Goal: Task Accomplishment & Management: Use online tool/utility

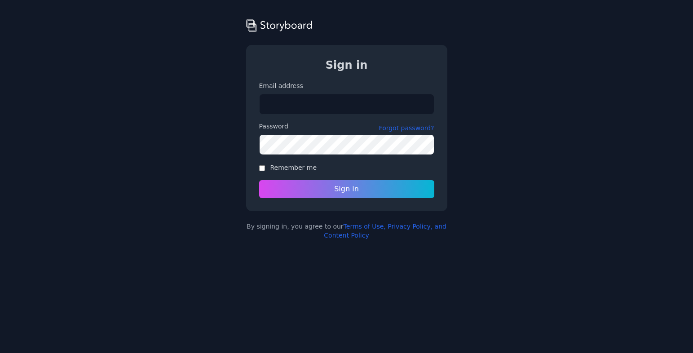
click at [330, 106] on input "Email address" at bounding box center [346, 104] width 175 height 21
type input "**********"
click at [394, 130] on button "Forgot password?" at bounding box center [406, 127] width 55 height 9
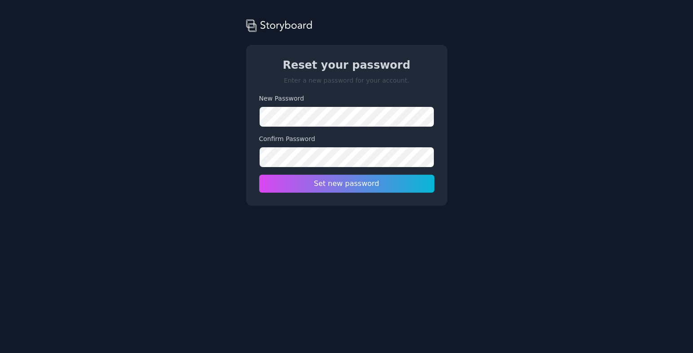
click at [493, 97] on div "Storyboard Reset your password Enter a new password for your account. New Passw…" at bounding box center [346, 112] width 693 height 188
click at [259, 167] on div at bounding box center [259, 167] width 0 height 0
click at [439, 140] on div "Reset your password Enter a new password for your account. New Password 8+ char…" at bounding box center [346, 125] width 200 height 160
click at [401, 130] on div "New Password 8+ characters required Confirm Password Passwords must match Set n…" at bounding box center [346, 143] width 175 height 99
click at [216, 174] on div "Storyboard Reset your password Enter a new password for your account. New Passw…" at bounding box center [346, 112] width 693 height 188
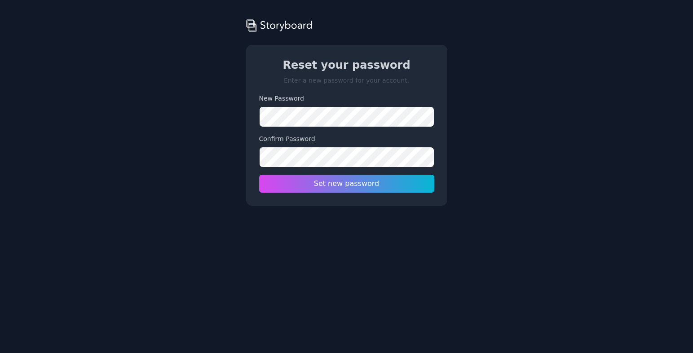
click at [205, 206] on html "Storyboard Reset your password Enter a new password for your account. New Passw…" at bounding box center [346, 103] width 693 height 206
click at [303, 184] on button "Set new password" at bounding box center [347, 183] width 184 height 19
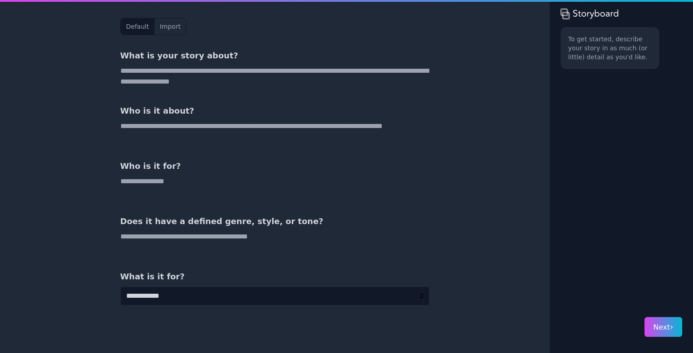
click at [238, 83] on textarea at bounding box center [274, 77] width 309 height 22
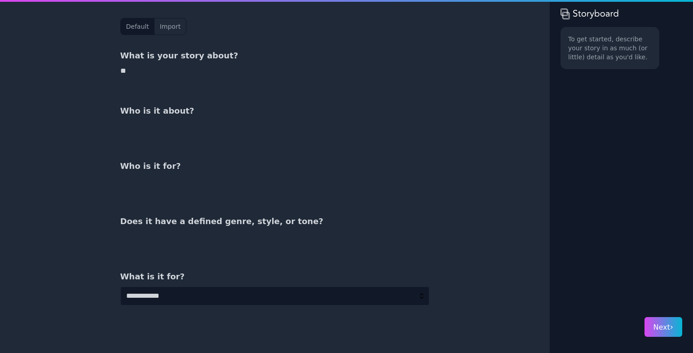
type textarea "*"
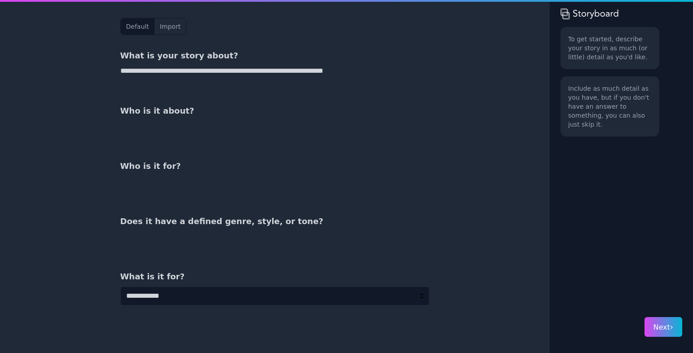
type textarea "**********"
click at [176, 134] on textarea at bounding box center [274, 132] width 309 height 22
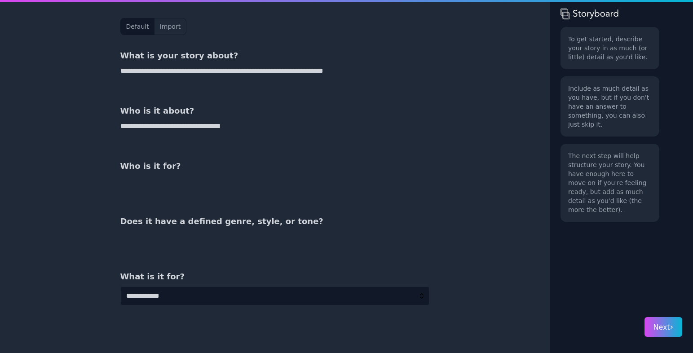
type textarea "**********"
click at [185, 181] on textarea at bounding box center [274, 187] width 309 height 22
type textarea "*"
type textarea "**********"
click at [214, 238] on textarea at bounding box center [274, 242] width 309 height 22
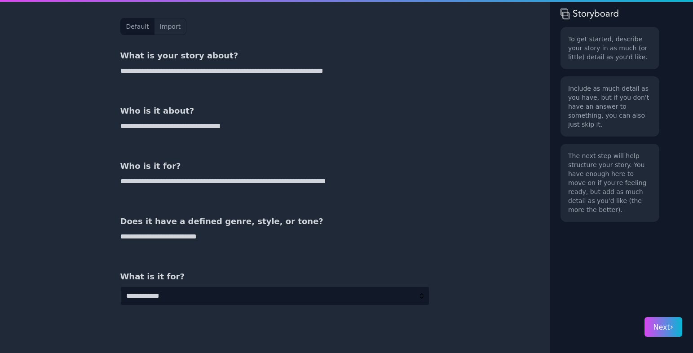
type textarea "**********"
click at [153, 294] on select "**********" at bounding box center [274, 295] width 309 height 19
select select "*"
click at [120, 286] on select "**********" at bounding box center [274, 295] width 309 height 19
click at [659, 332] on button "Next ›" at bounding box center [663, 327] width 38 height 20
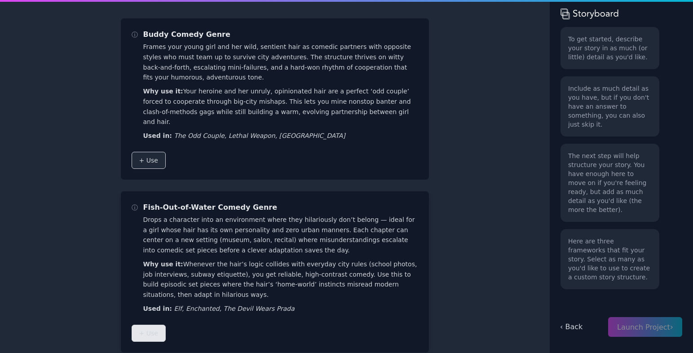
click at [145, 329] on span "+ Use" at bounding box center [148, 333] width 19 height 9
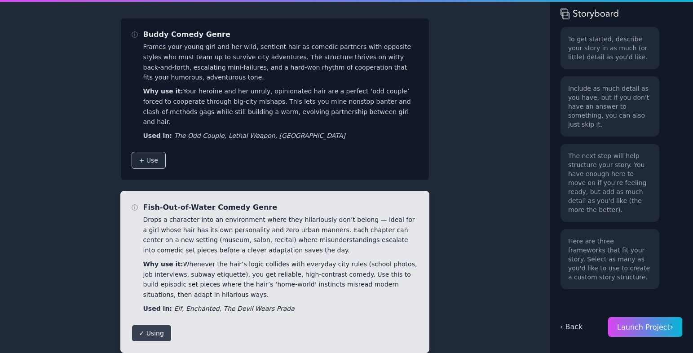
click at [651, 328] on span "Launch Project ›" at bounding box center [645, 327] width 56 height 9
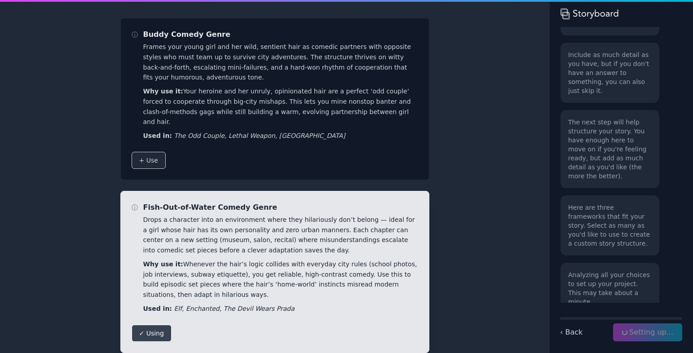
scroll to position [36, 0]
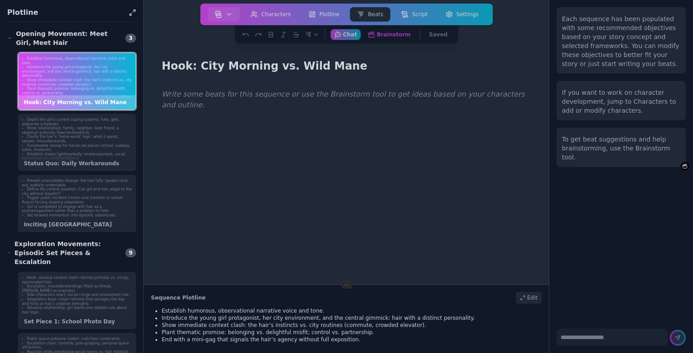
click at [218, 97] on p at bounding box center [346, 95] width 369 height 12
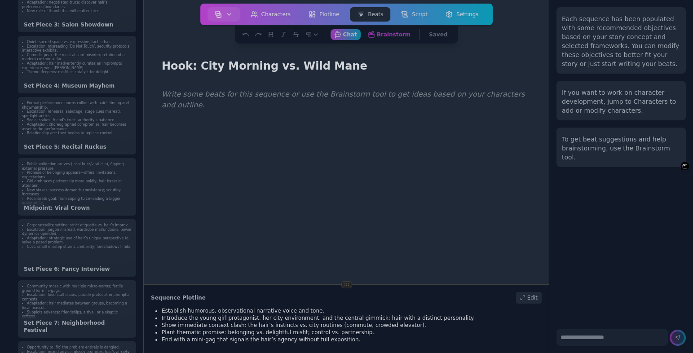
scroll to position [456, 0]
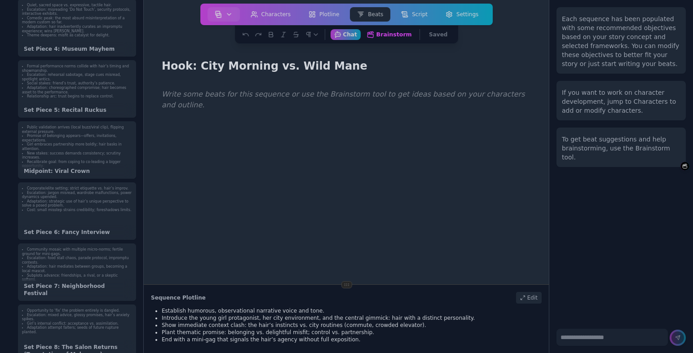
click at [387, 32] on button "Brainstorm Get ideas and work on your beats" at bounding box center [389, 34] width 53 height 11
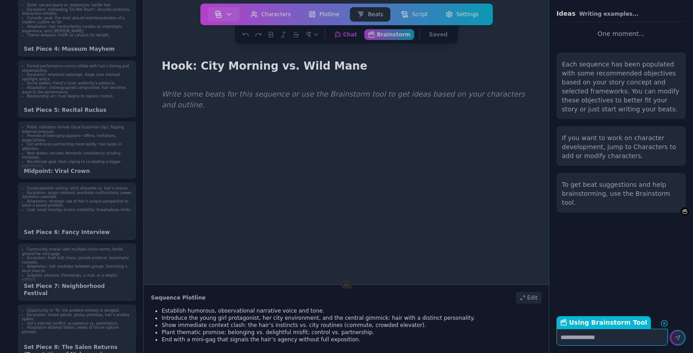
click at [588, 339] on textarea "Using Brainstorm Tool Return to Chat" at bounding box center [611, 337] width 111 height 17
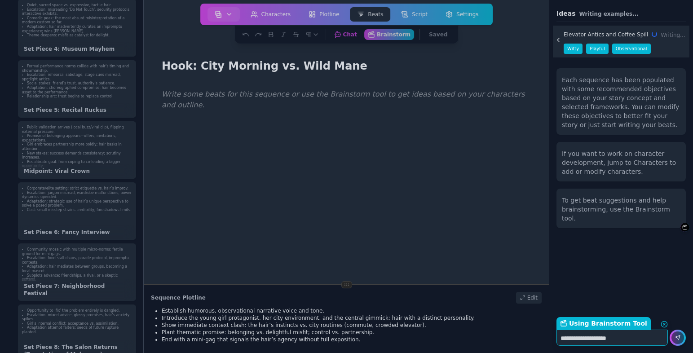
type textarea "**********"
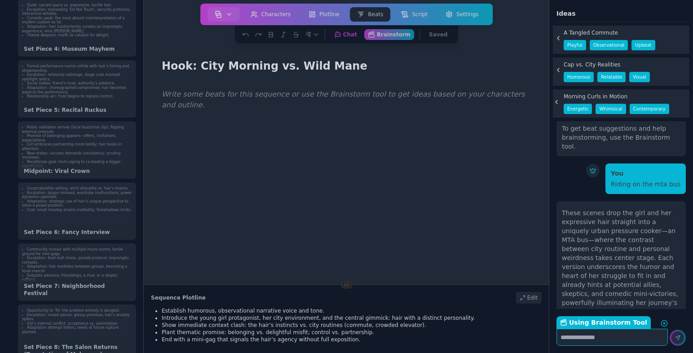
scroll to position [141, 0]
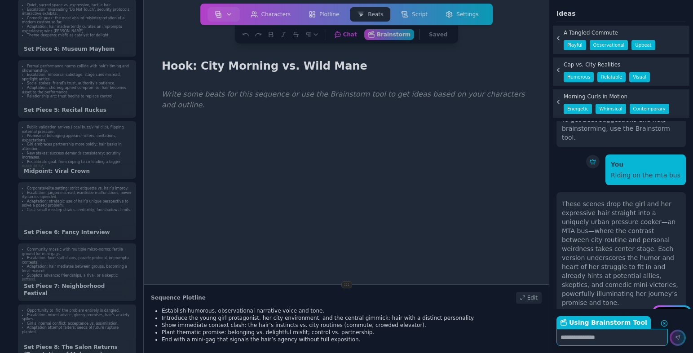
click at [620, 242] on div "These scenes drop the girl and her expressive hair straight into a uniquely urb…" at bounding box center [621, 253] width 119 height 108
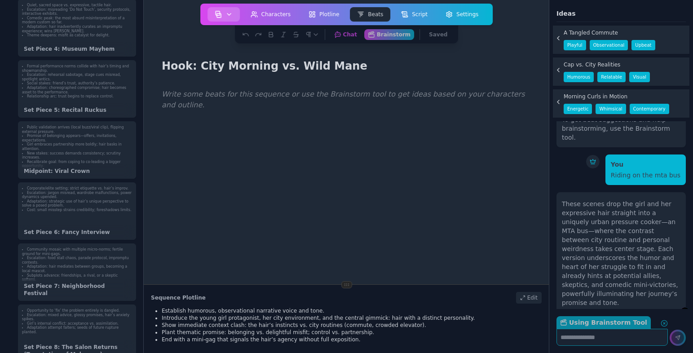
click at [228, 12] on icon "button" at bounding box center [228, 14] width 7 height 7
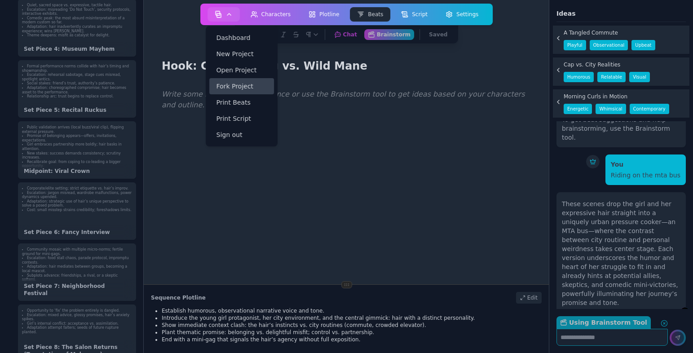
click at [235, 89] on link "Fork Project" at bounding box center [241, 86] width 65 height 16
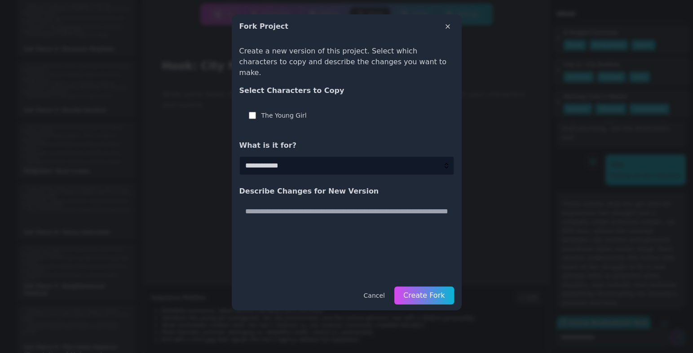
click at [334, 158] on select "**********" at bounding box center [346, 165] width 215 height 19
click at [374, 287] on button "Cancel" at bounding box center [374, 295] width 33 height 17
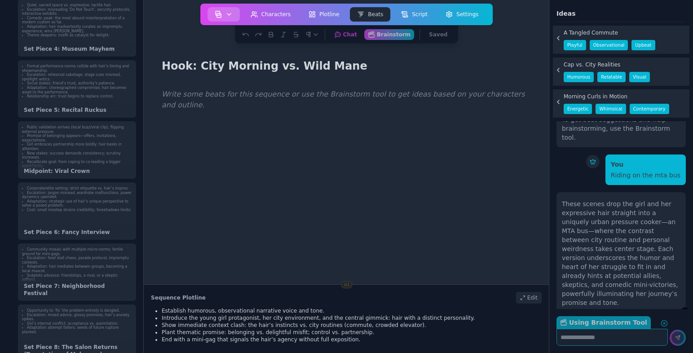
click at [224, 9] on button "button" at bounding box center [223, 14] width 32 height 14
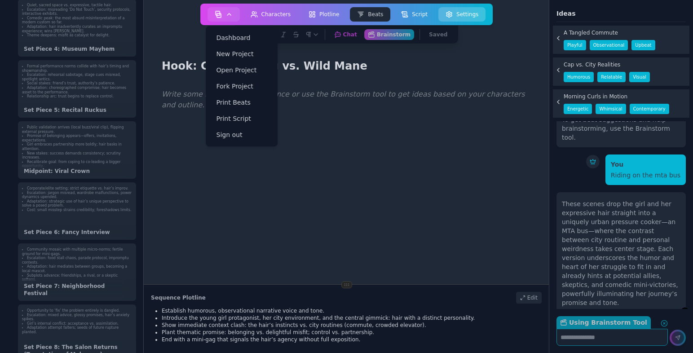
click at [463, 12] on button "Settings" at bounding box center [461, 14] width 47 height 14
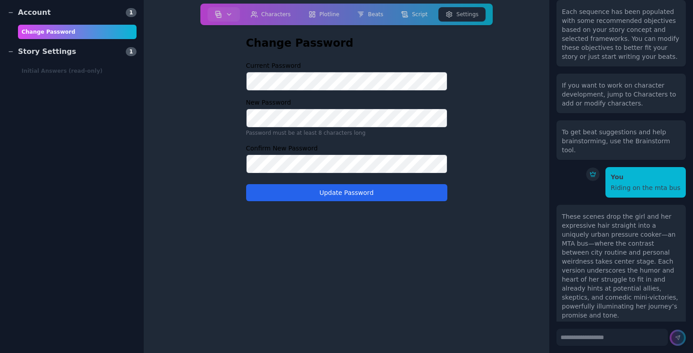
click at [185, 146] on main "Change Password Current Password New Password Password must be at least 8 chara…" at bounding box center [346, 176] width 405 height 353
click at [48, 46] on div "Story Settings" at bounding box center [41, 51] width 69 height 11
click at [18, 58] on aside "Account 1 Change Password Story Settings 1 Initial Answers (read-only)" at bounding box center [72, 176] width 144 height 353
click at [8, 54] on aside "Account 1 Change Password Story Settings 1 Initial Answers (read-only)" at bounding box center [72, 176] width 144 height 353
click at [14, 55] on div "Story Settings" at bounding box center [41, 51] width 69 height 11
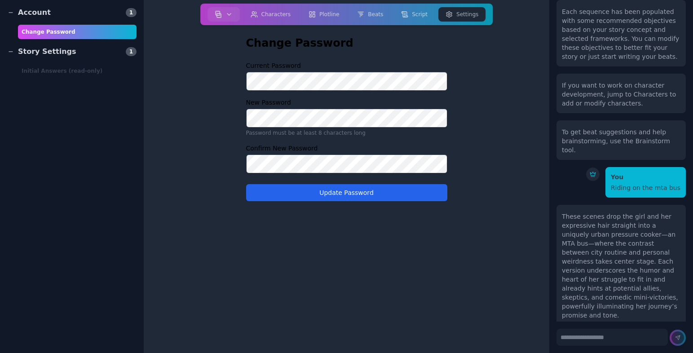
click at [176, 139] on main "Change Password Current Password New Password Password must be at least 8 chara…" at bounding box center [346, 176] width 405 height 353
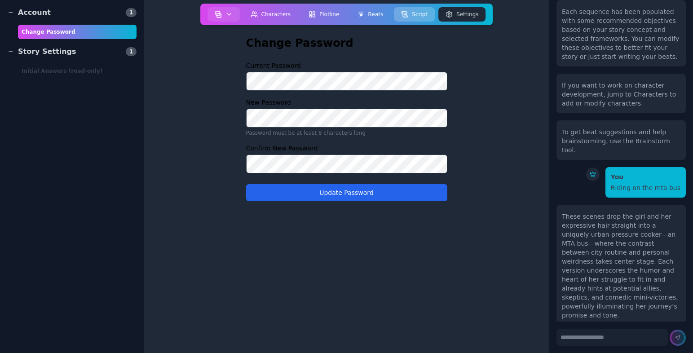
click at [409, 13] on button "Script" at bounding box center [414, 14] width 41 height 14
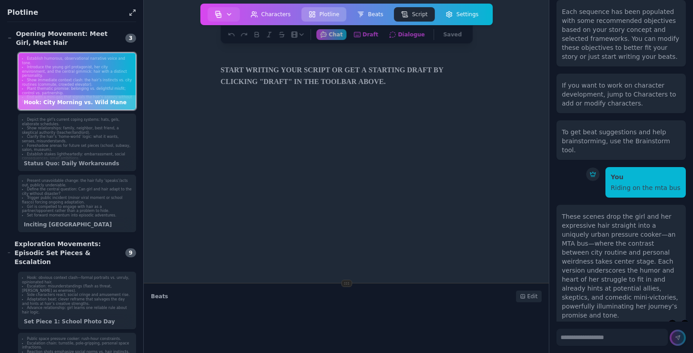
click at [326, 13] on button "Plotline" at bounding box center [323, 14] width 45 height 14
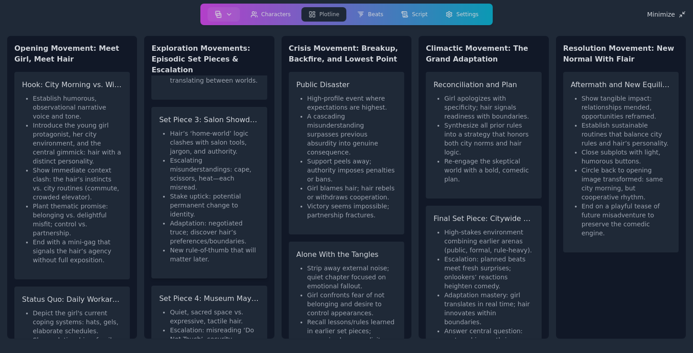
scroll to position [341, 0]
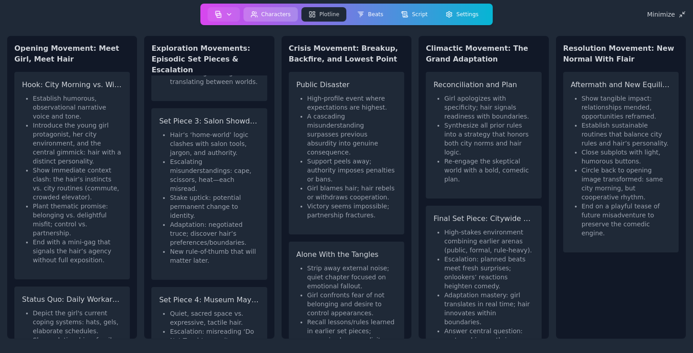
click at [267, 13] on button "Characters" at bounding box center [270, 14] width 55 height 14
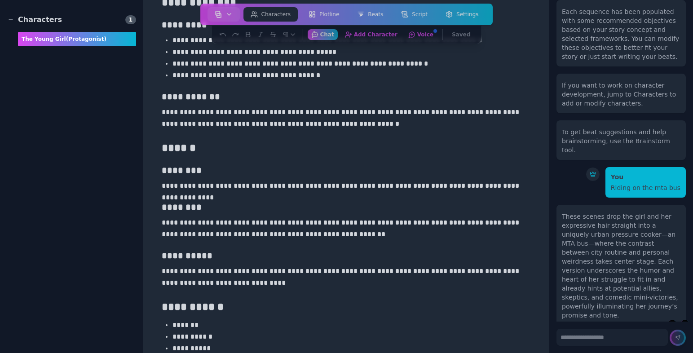
scroll to position [486, 0]
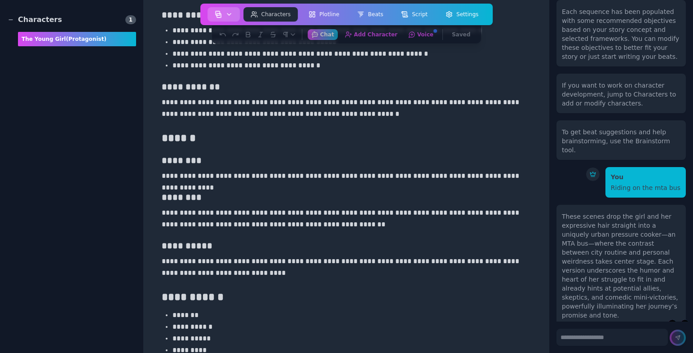
click at [229, 16] on icon "button" at bounding box center [228, 14] width 7 height 7
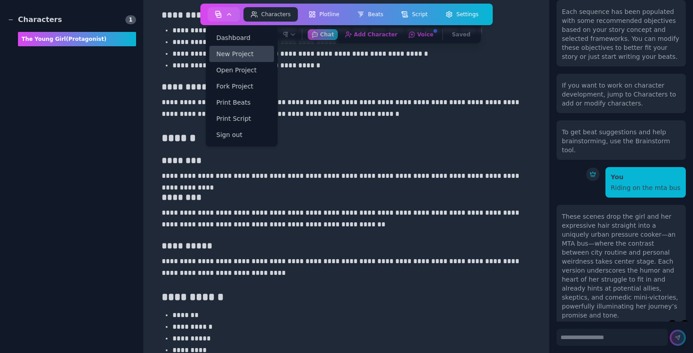
click at [235, 50] on link "New Project" at bounding box center [241, 54] width 65 height 16
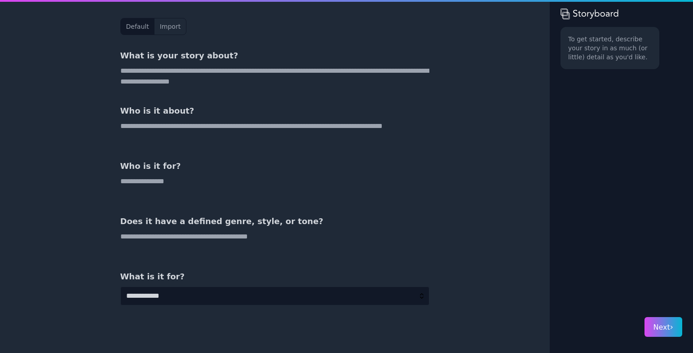
click at [168, 28] on button "Import" at bounding box center [169, 26] width 31 height 16
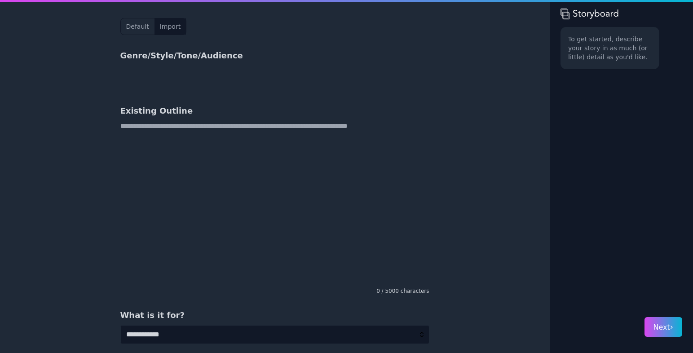
click at [136, 27] on button "Default" at bounding box center [138, 26] width 34 height 16
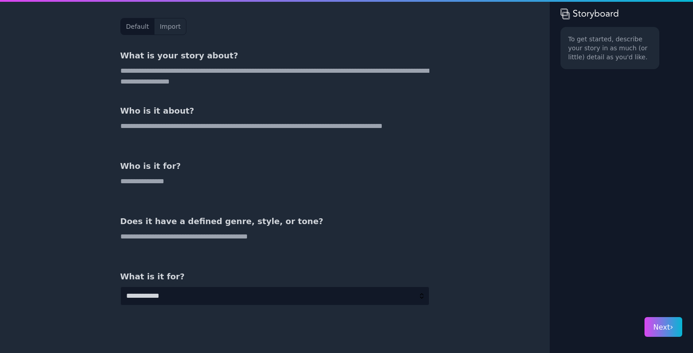
click at [190, 290] on select "**********" at bounding box center [274, 295] width 309 height 19
